Goal: Information Seeking & Learning: Learn about a topic

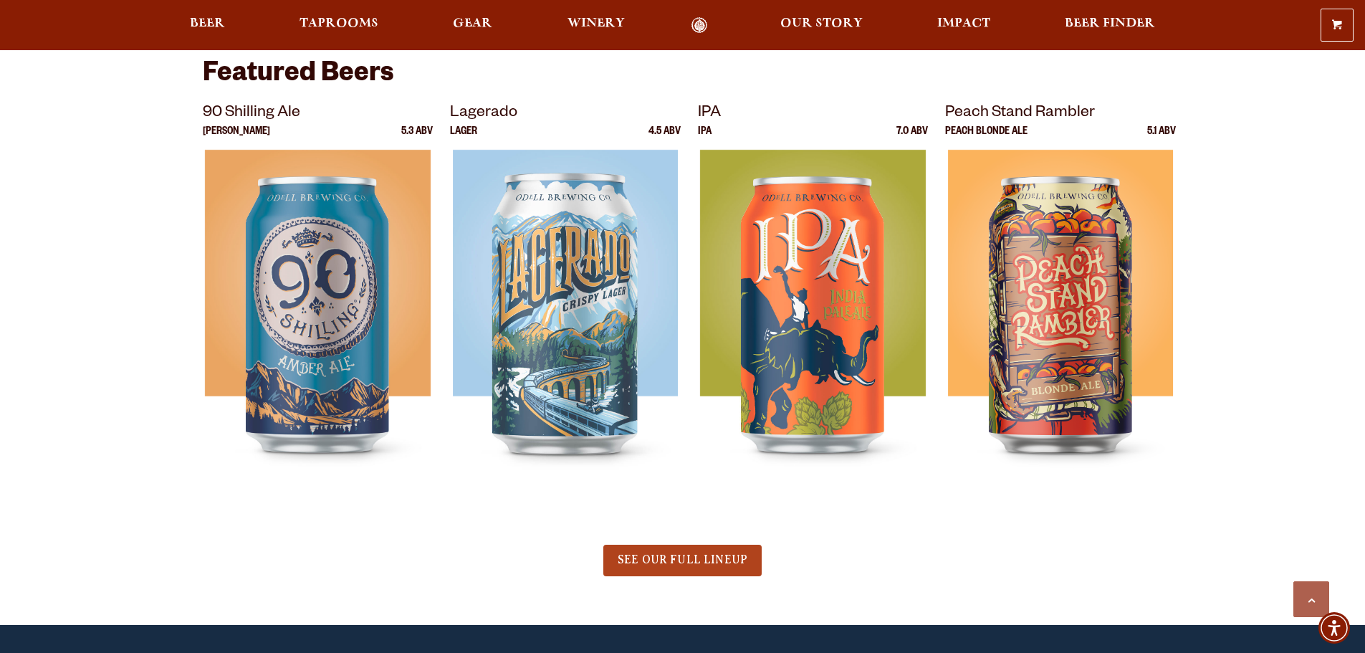
scroll to position [860, 0]
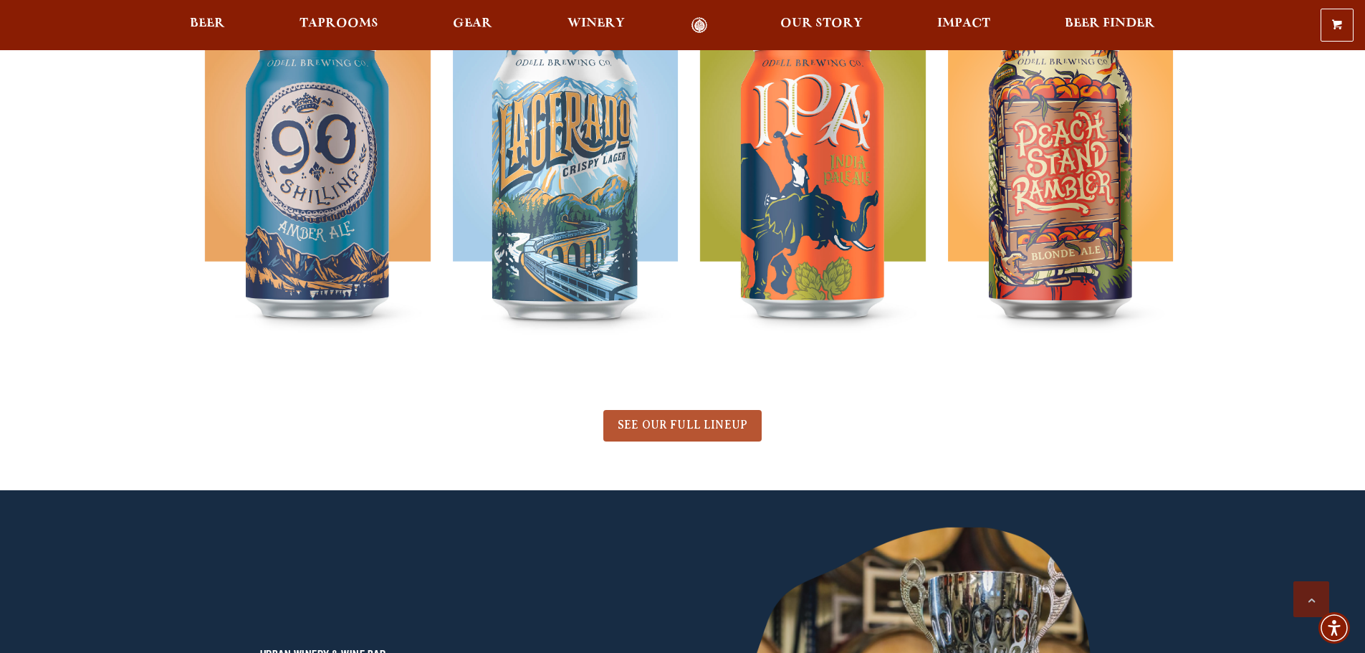
click at [683, 422] on span "SEE OUR FULL LINEUP" at bounding box center [683, 424] width 130 height 13
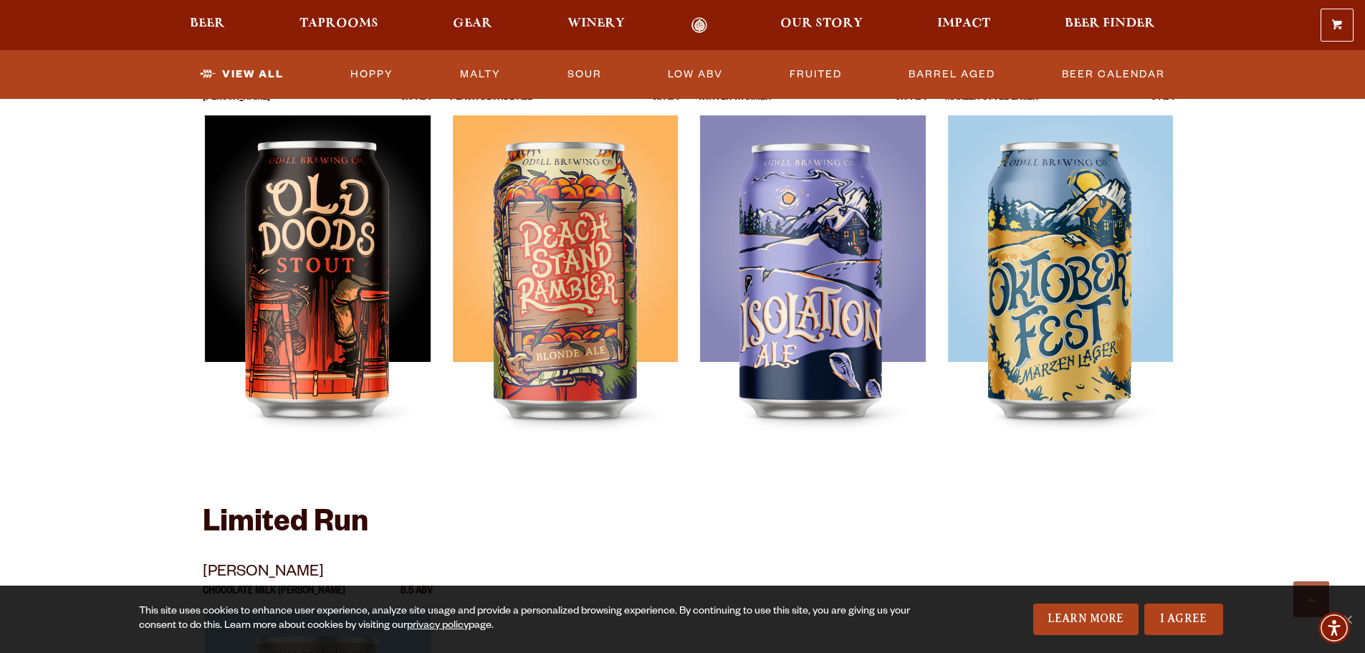
scroll to position [1934, 0]
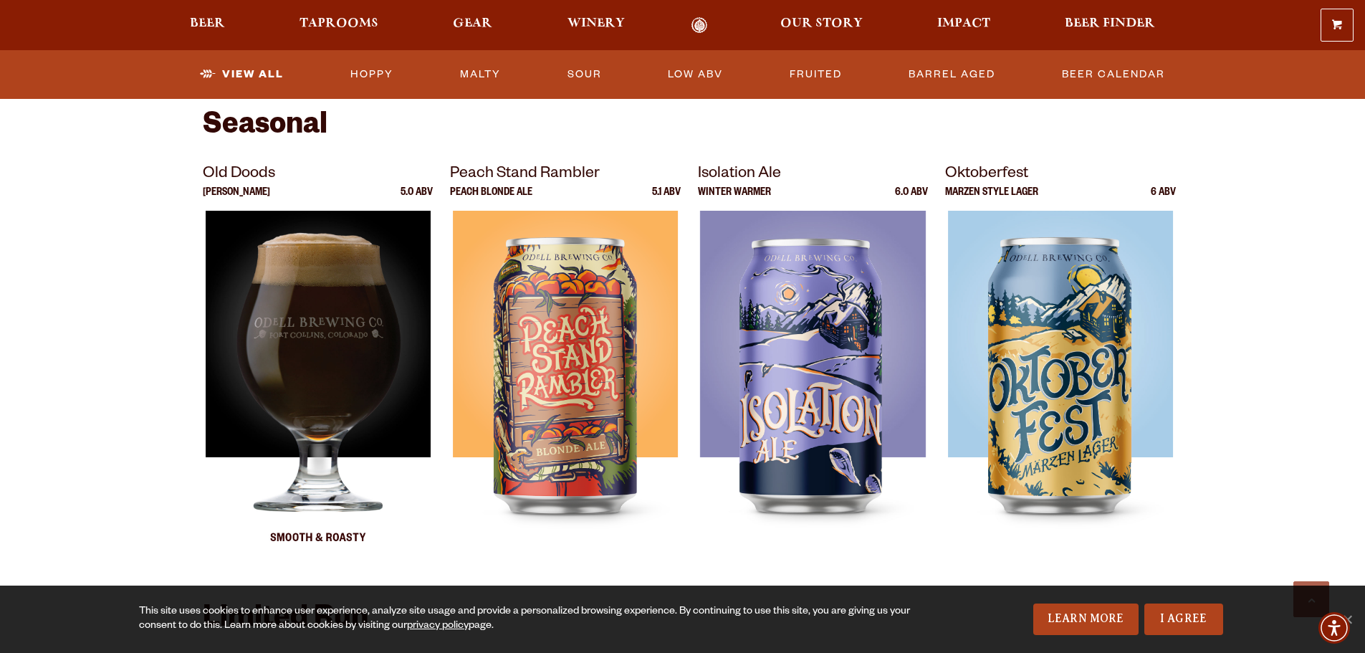
click at [324, 340] on img at bounding box center [317, 390] width 225 height 358
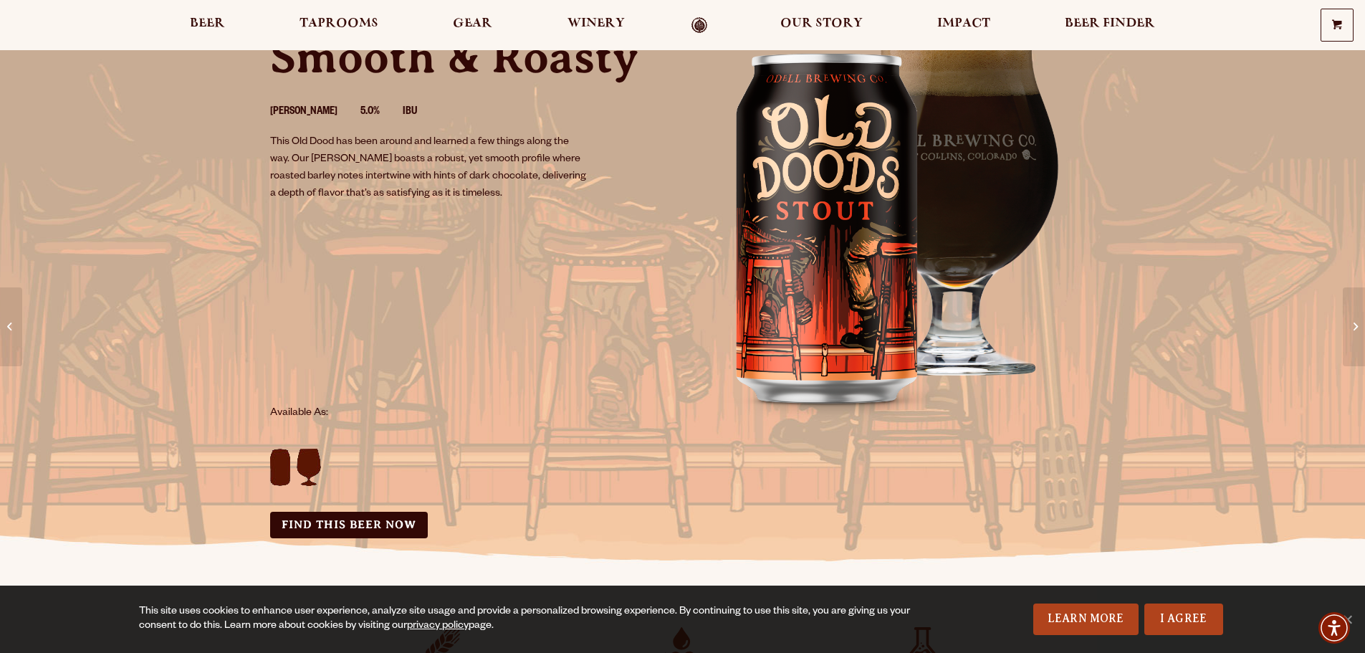
scroll to position [72, 0]
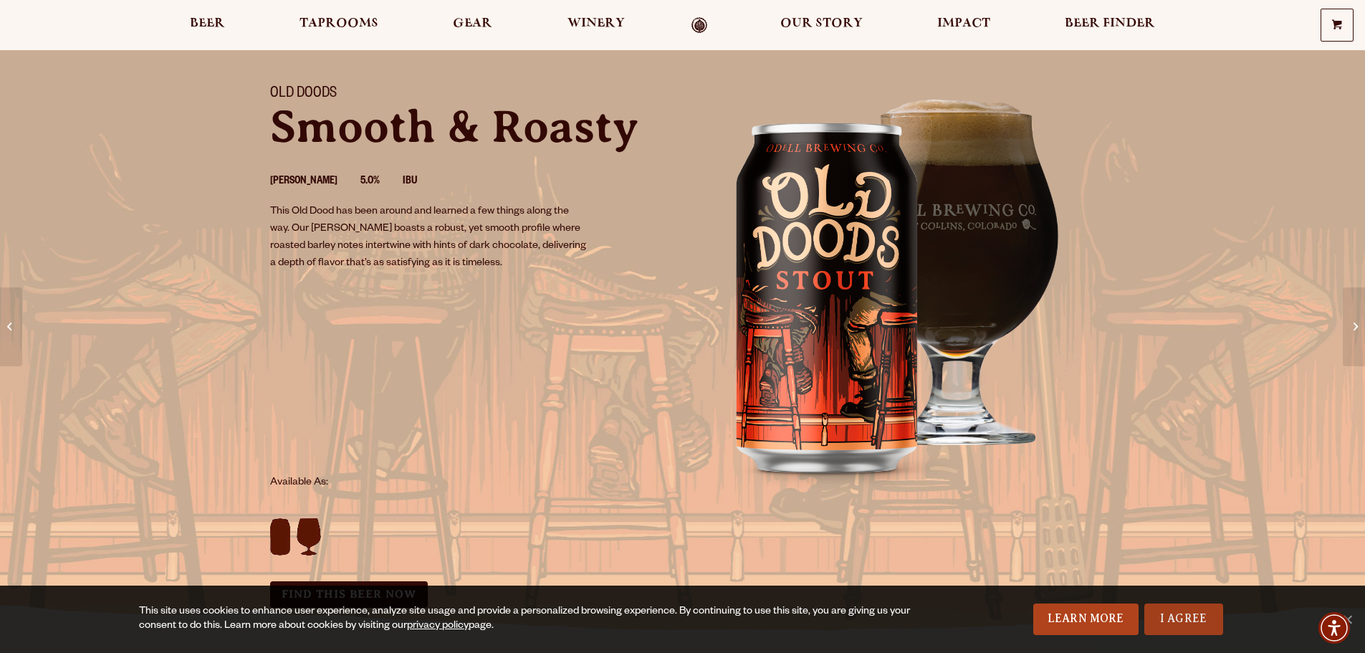
click at [1178, 625] on link "I Agree" at bounding box center [1183, 619] width 79 height 32
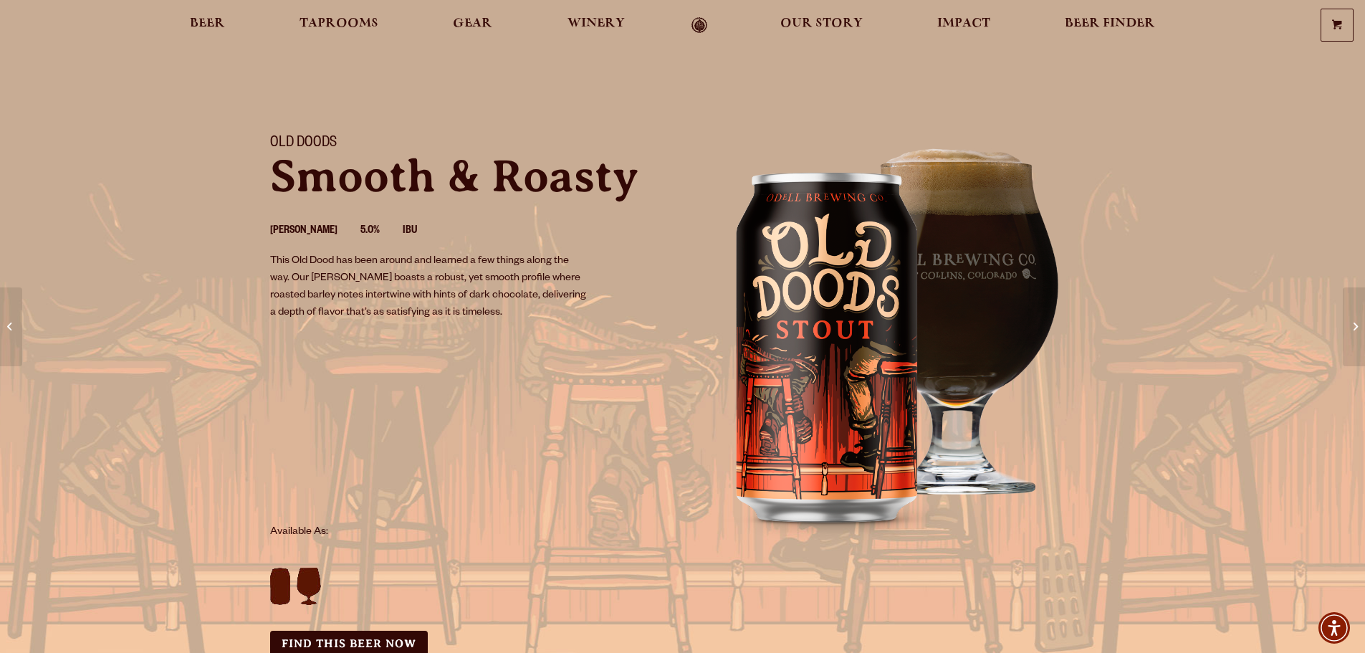
scroll to position [0, 0]
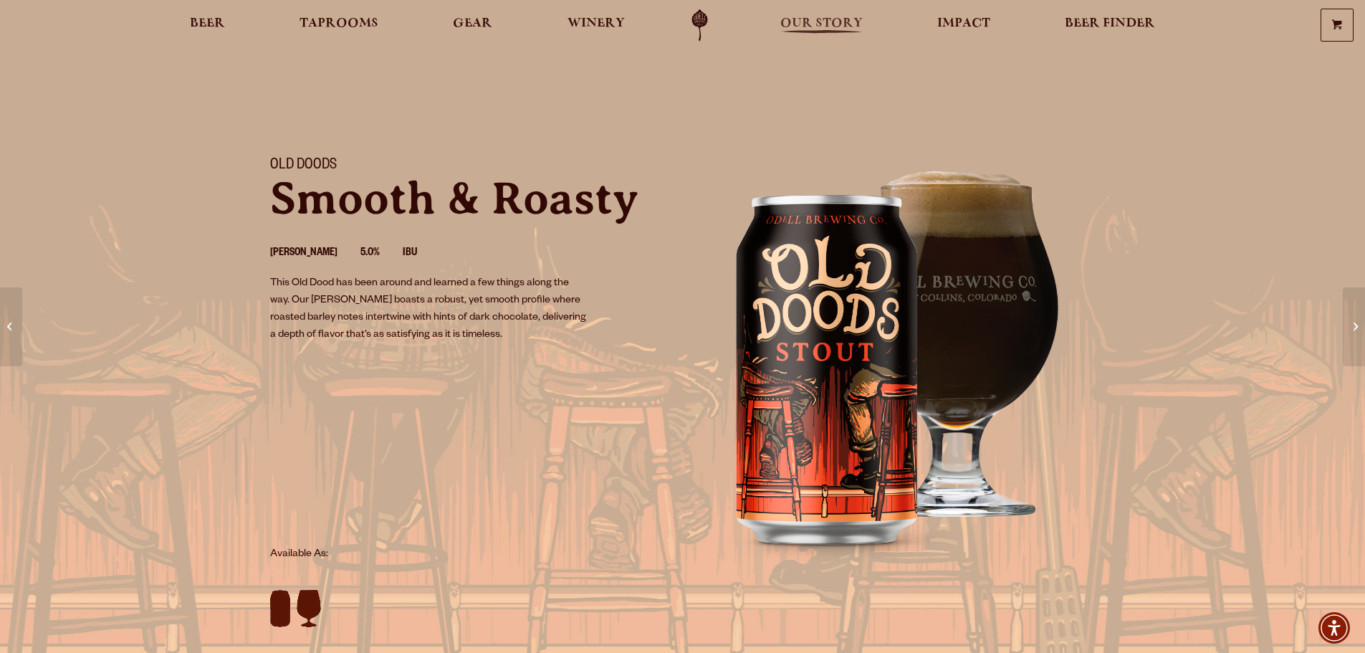
click at [830, 25] on span "Our Story" at bounding box center [821, 23] width 82 height 11
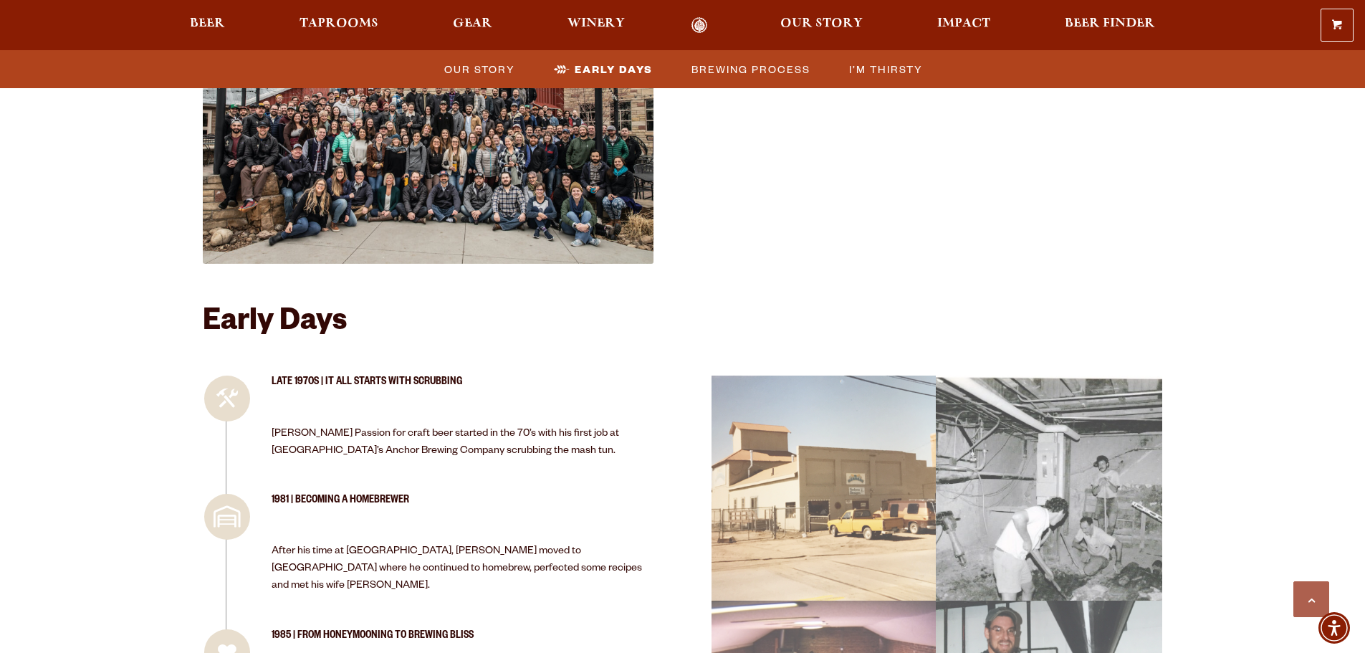
scroll to position [1289, 0]
